Goal: Check status: Check status

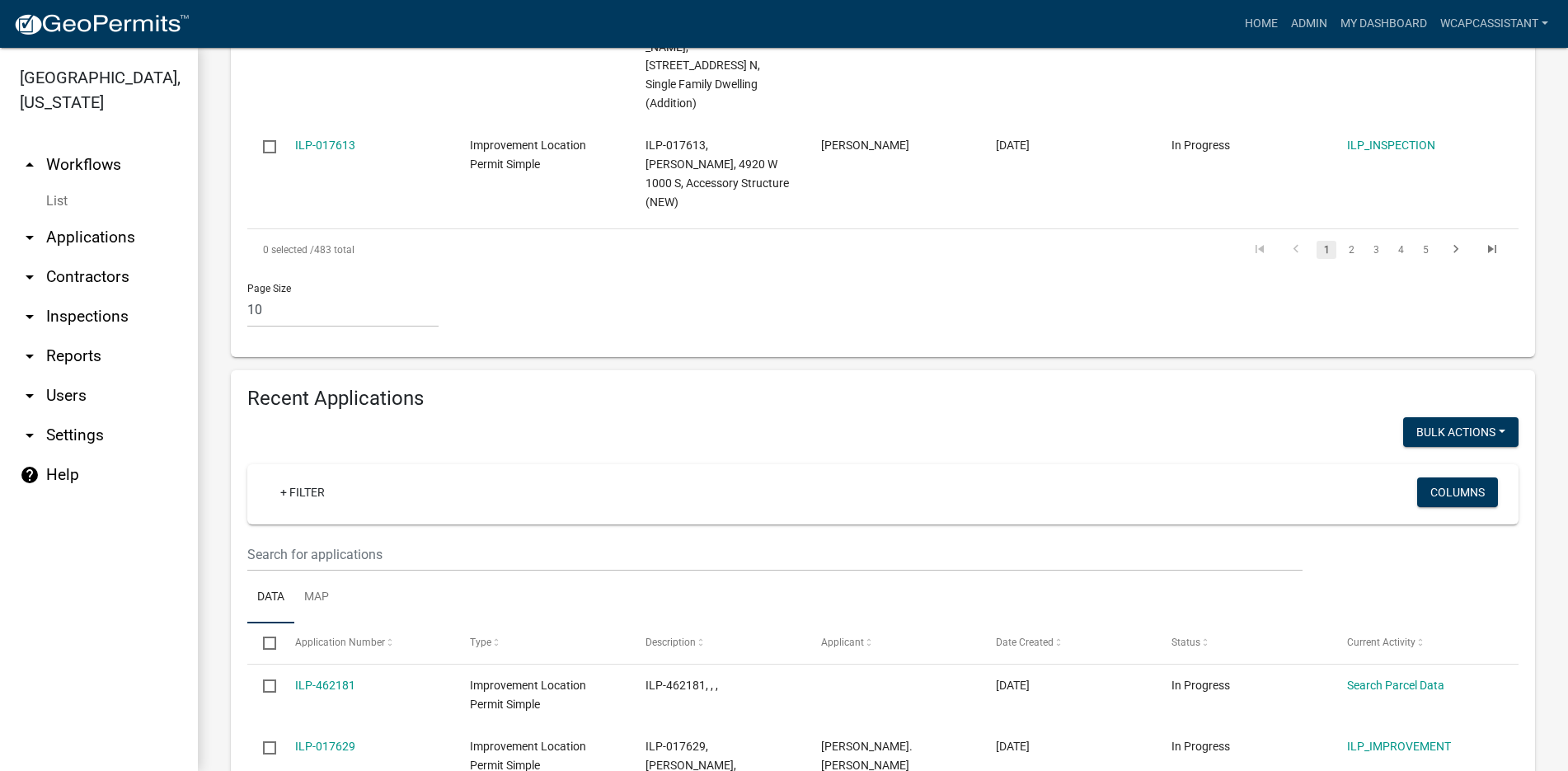
scroll to position [1402, 0]
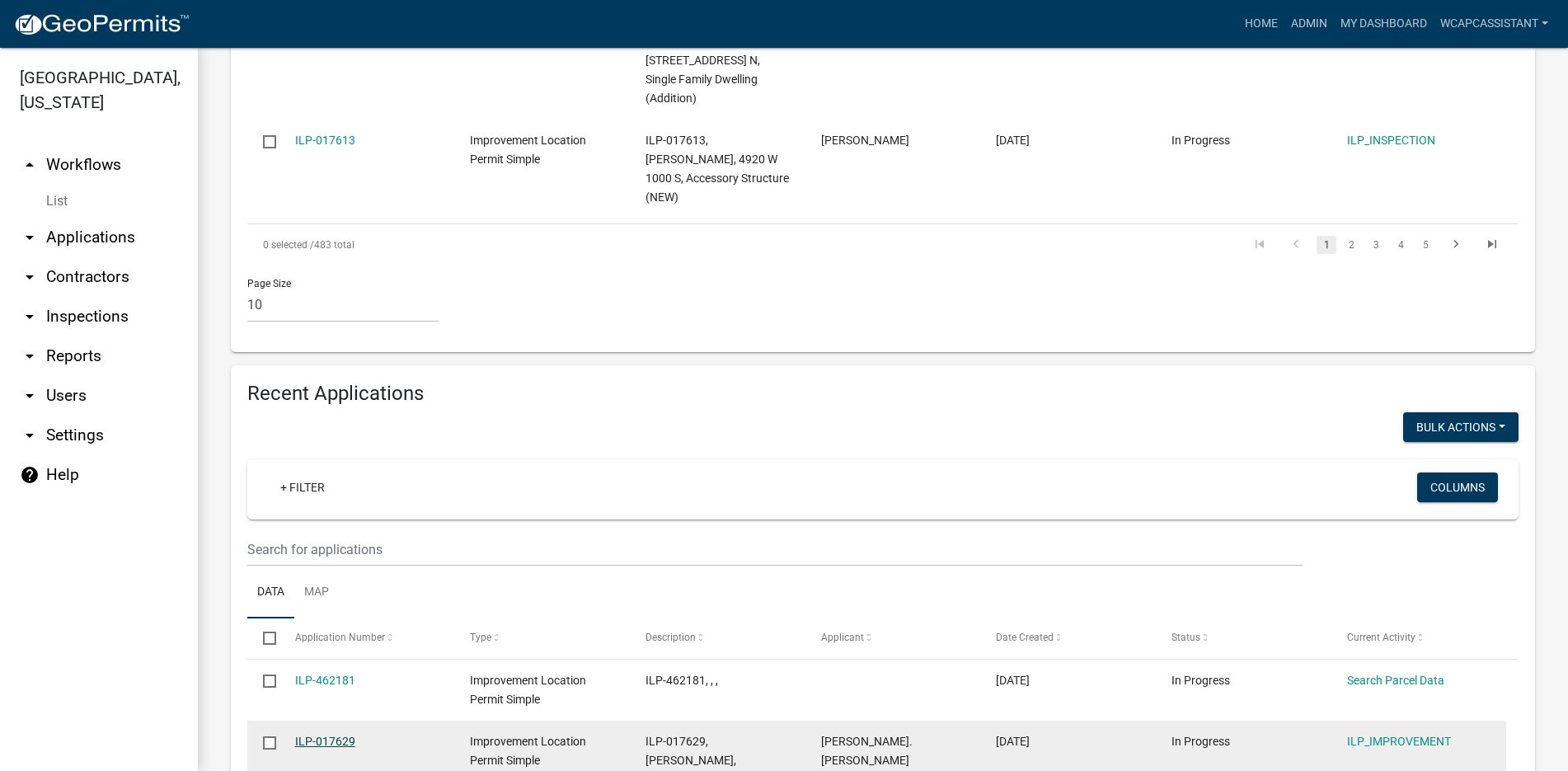
click at [323, 735] on link "ILP-017629" at bounding box center [326, 741] width 60 height 13
